Goal: Task Accomplishment & Management: Complete application form

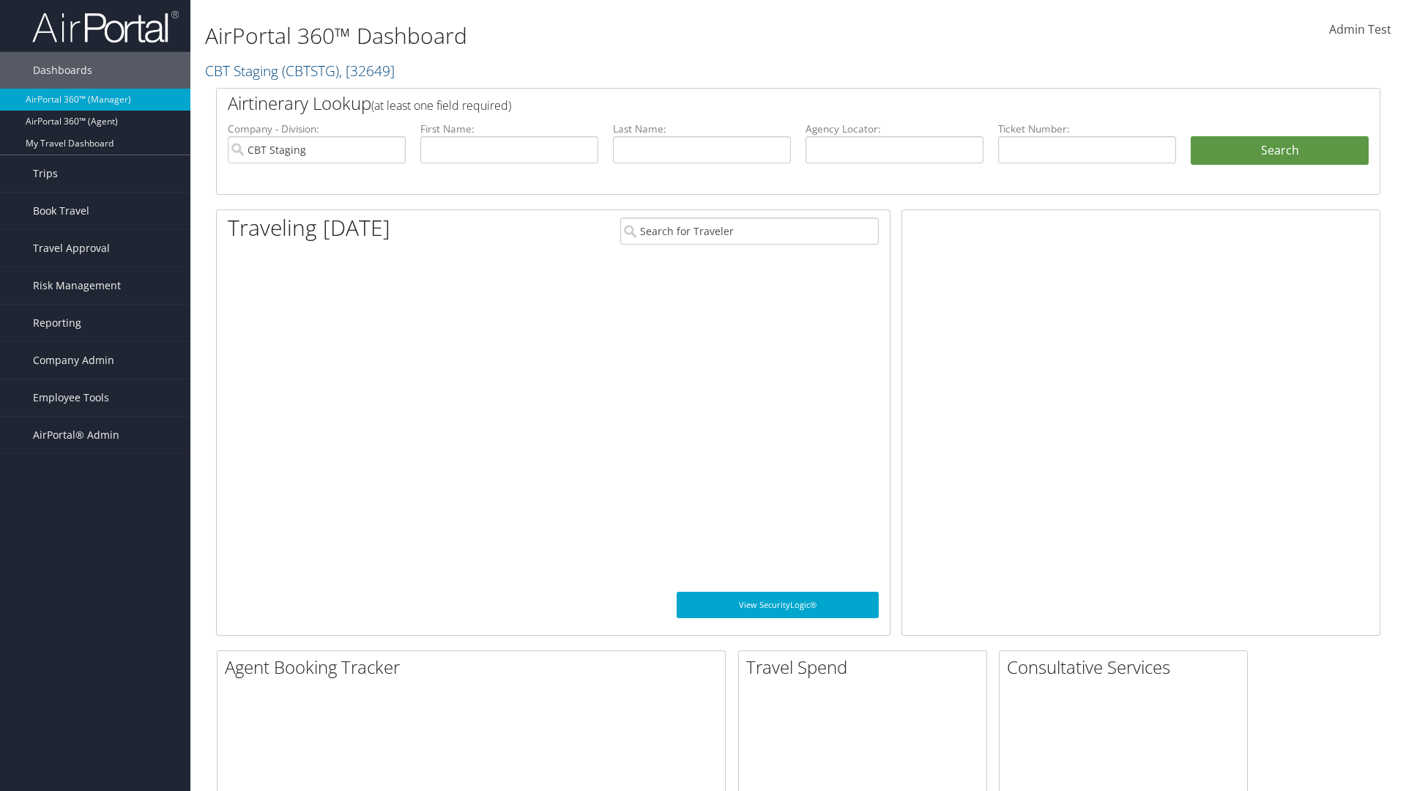
click at [95, 360] on span "Company Admin" at bounding box center [73, 360] width 81 height 37
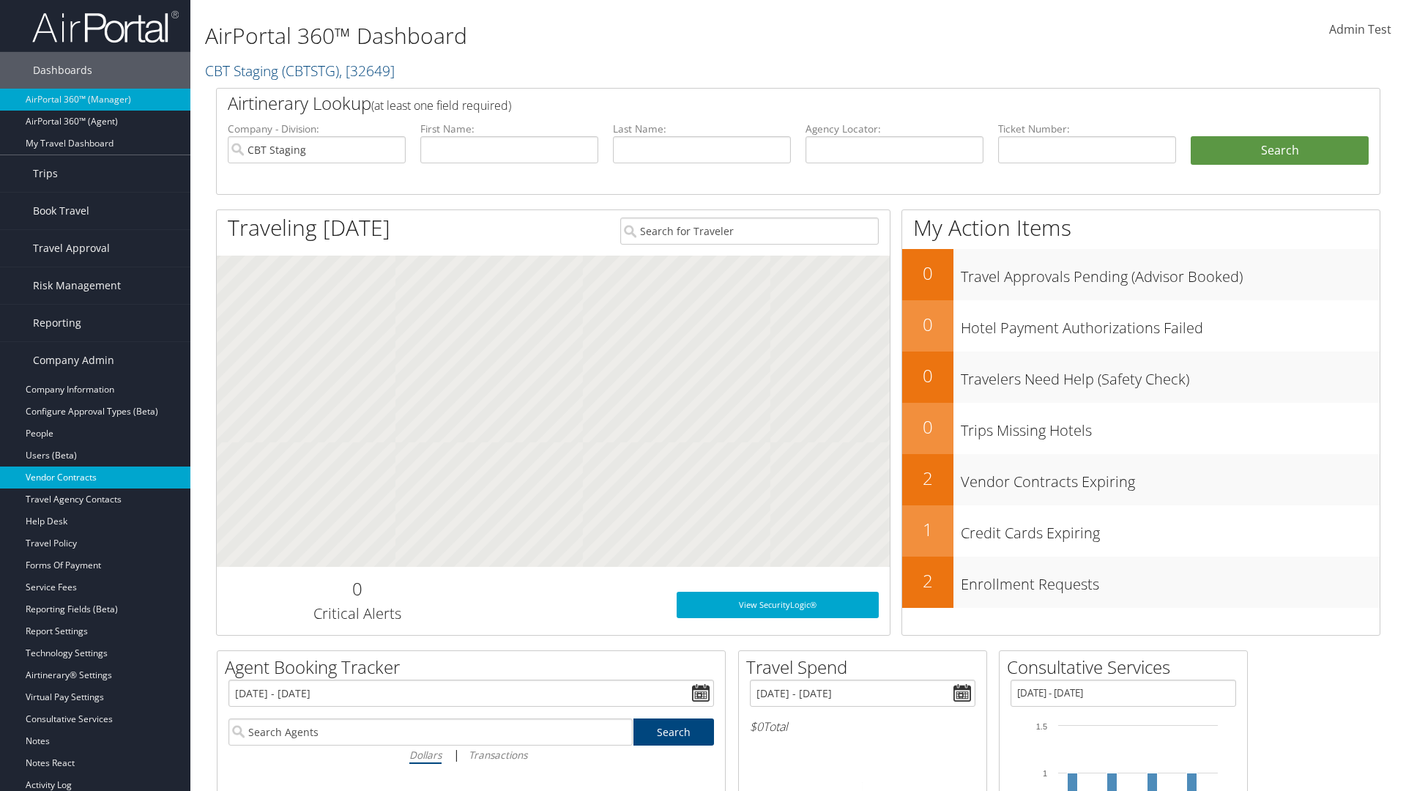
click at [95, 477] on link "Vendor Contracts" at bounding box center [95, 477] width 190 height 22
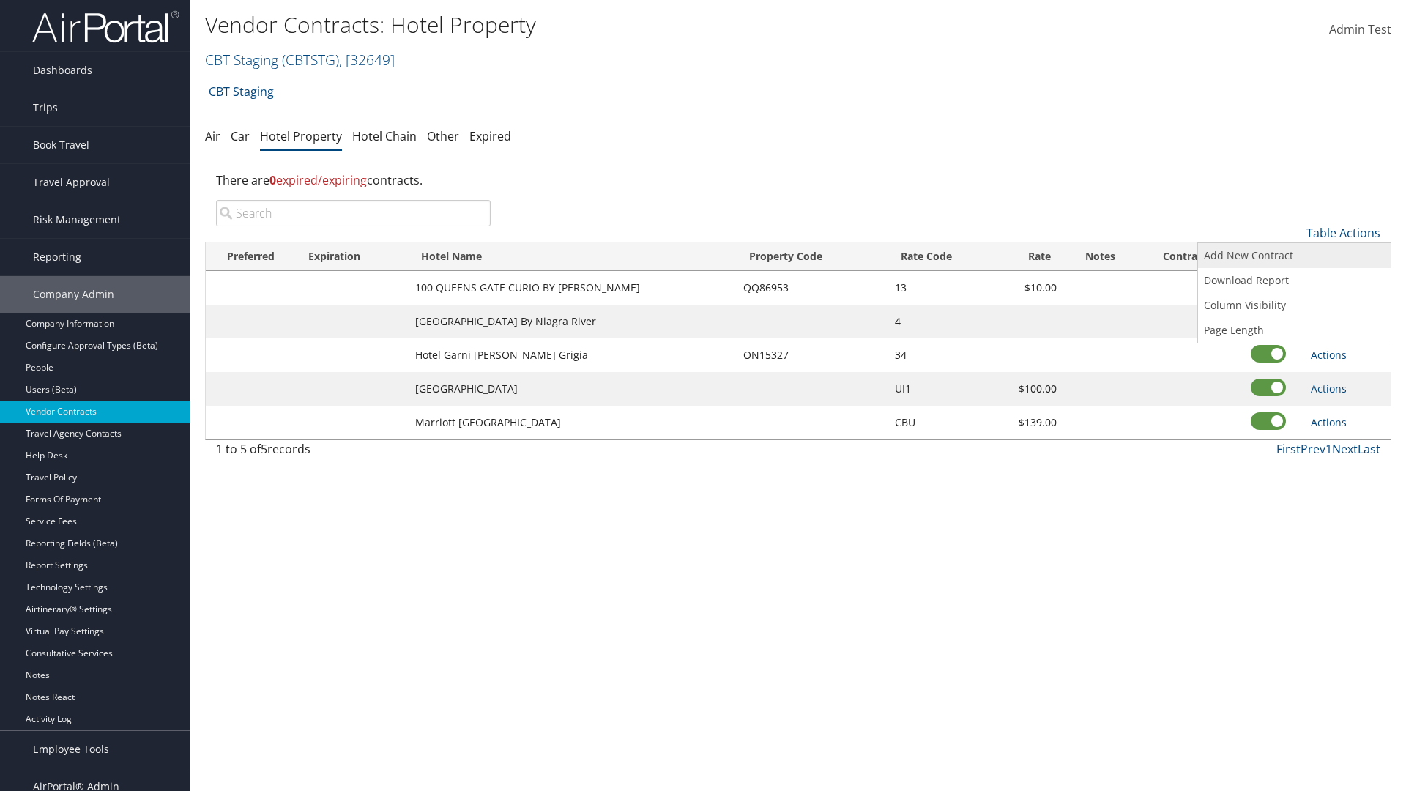
click at [1294, 256] on link "Add New Contract" at bounding box center [1294, 255] width 193 height 25
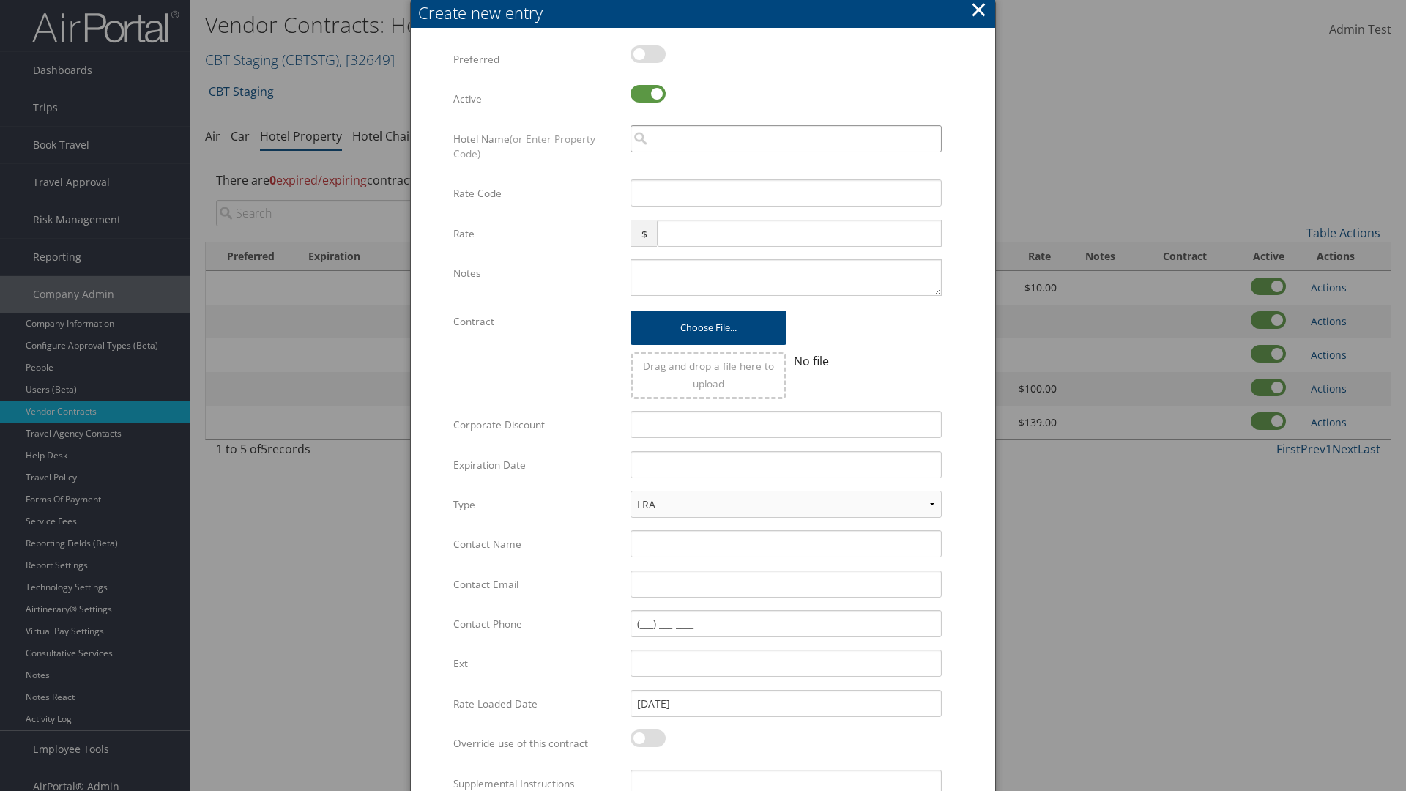
click at [786, 138] on input "search" at bounding box center [785, 138] width 311 height 27
type input "C"
